Goal: Find specific page/section: Find specific page/section

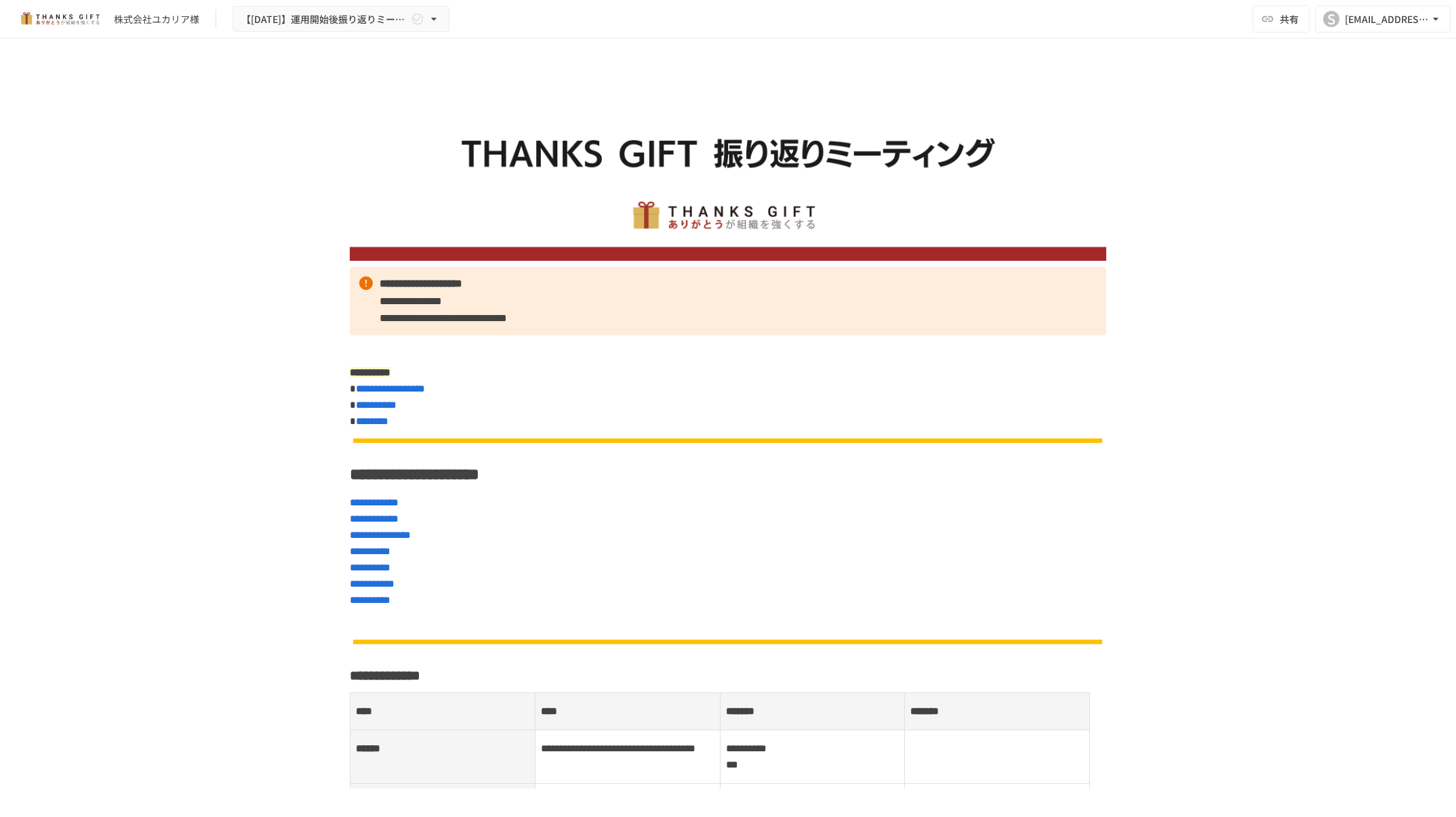
scroll to position [1491, 0]
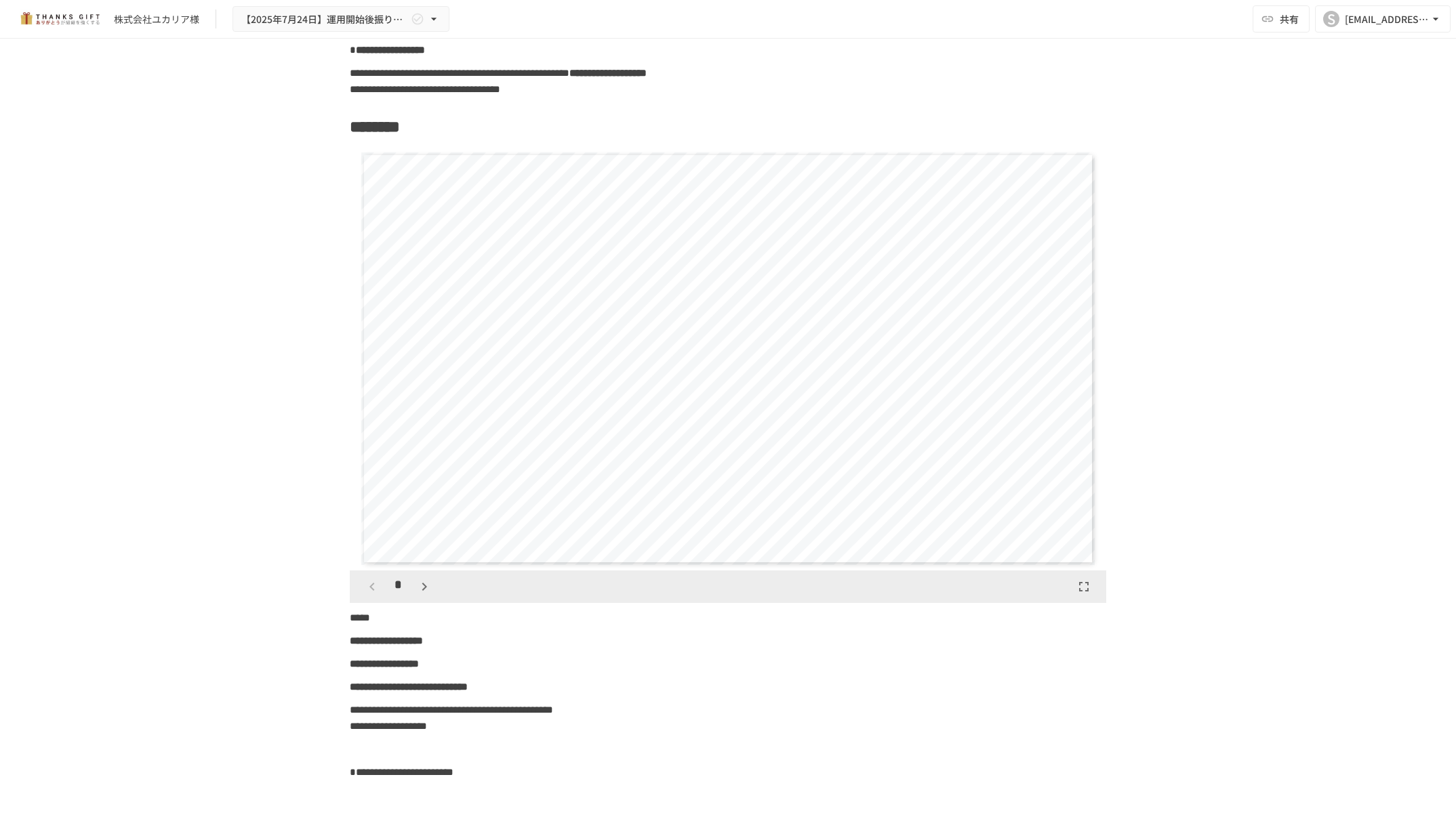
scroll to position [7169, 0]
click at [417, 579] on icon "button" at bounding box center [424, 586] width 17 height 17
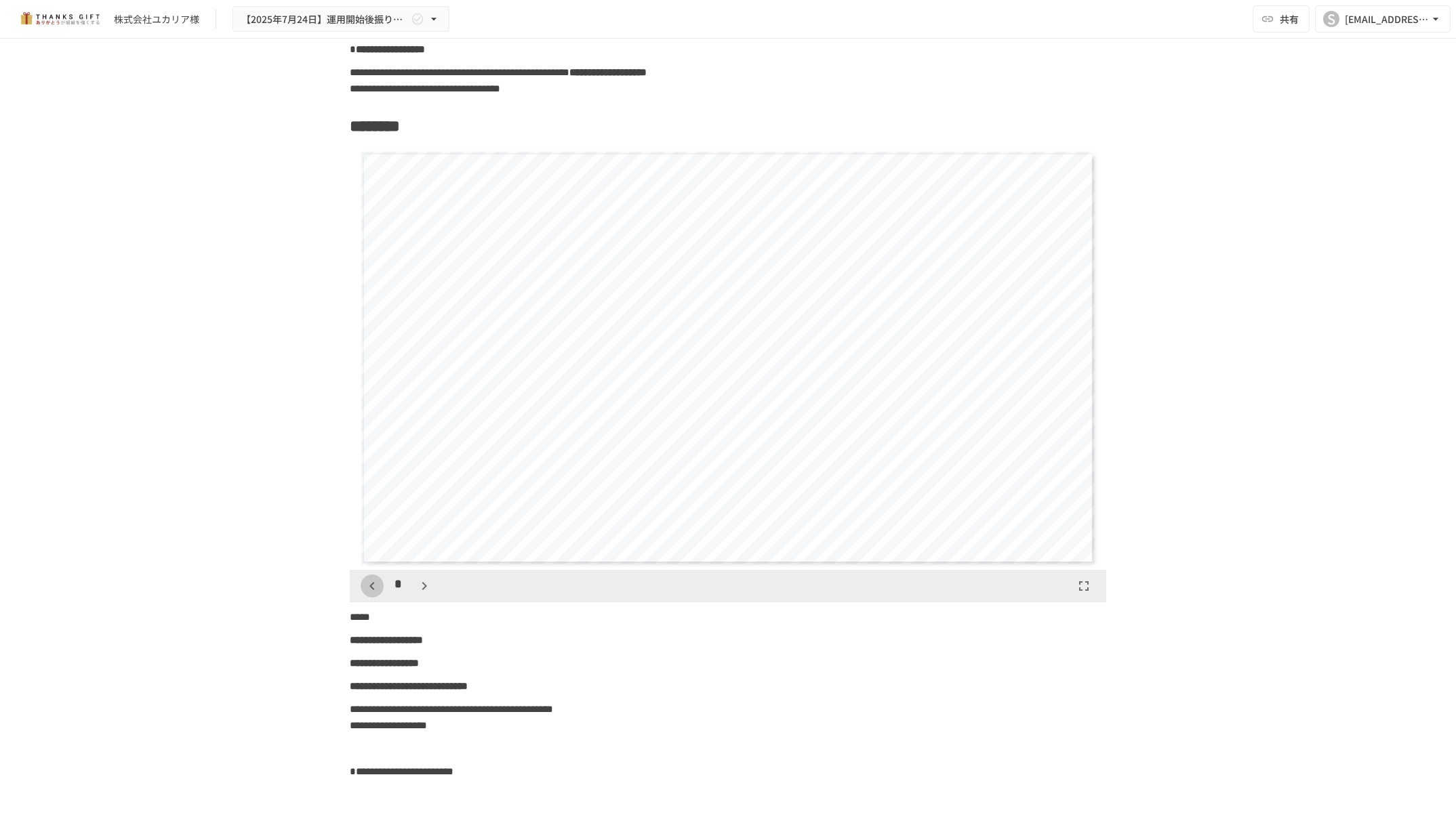
click at [364, 597] on button "button" at bounding box center [372, 587] width 24 height 24
click at [413, 595] on button "button" at bounding box center [424, 587] width 24 height 24
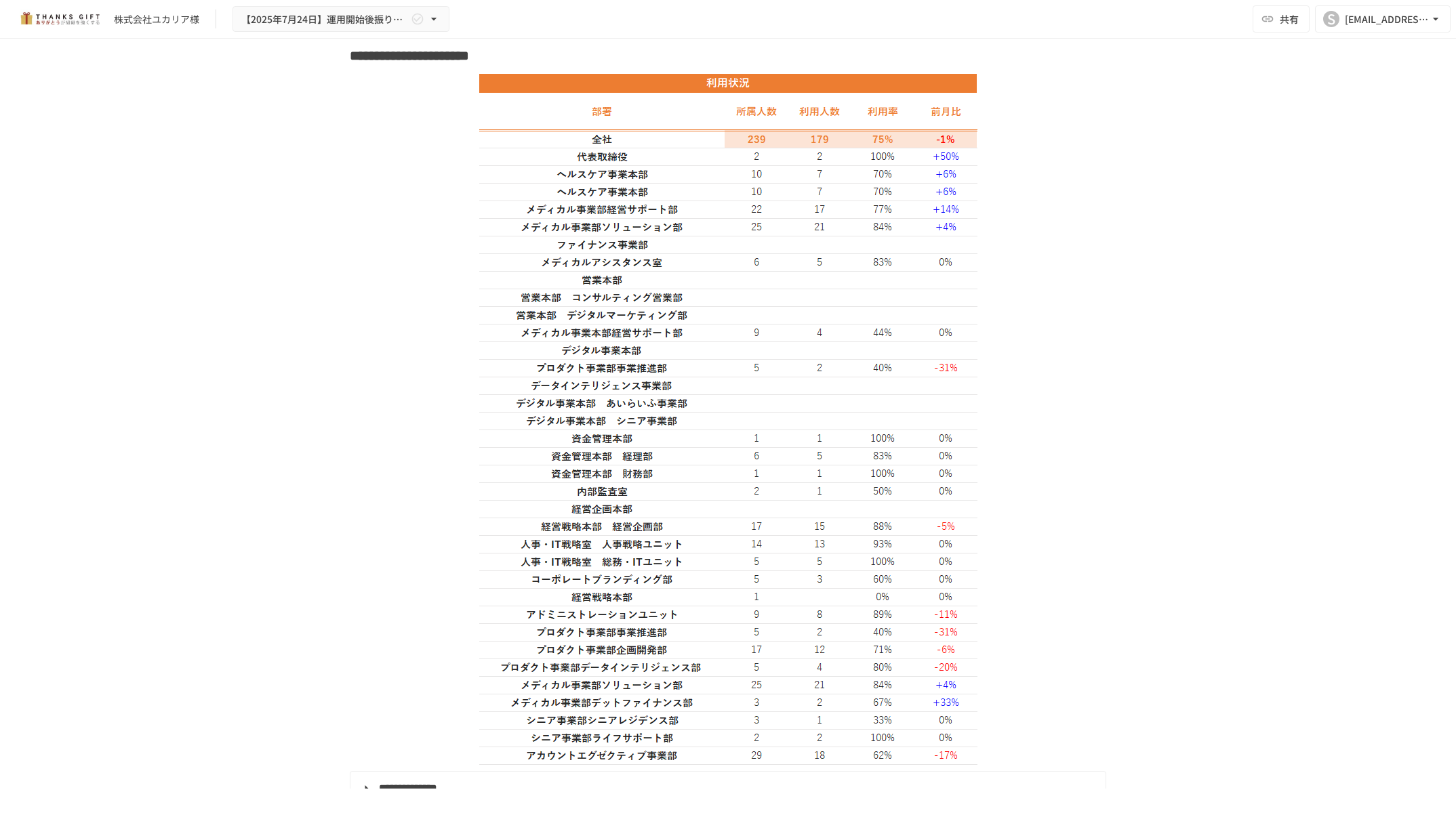
scroll to position [1533, 0]
click at [1374, 309] on div "**********" at bounding box center [728, 413] width 1456 height 750
